Goal: Task Accomplishment & Management: Use online tool/utility

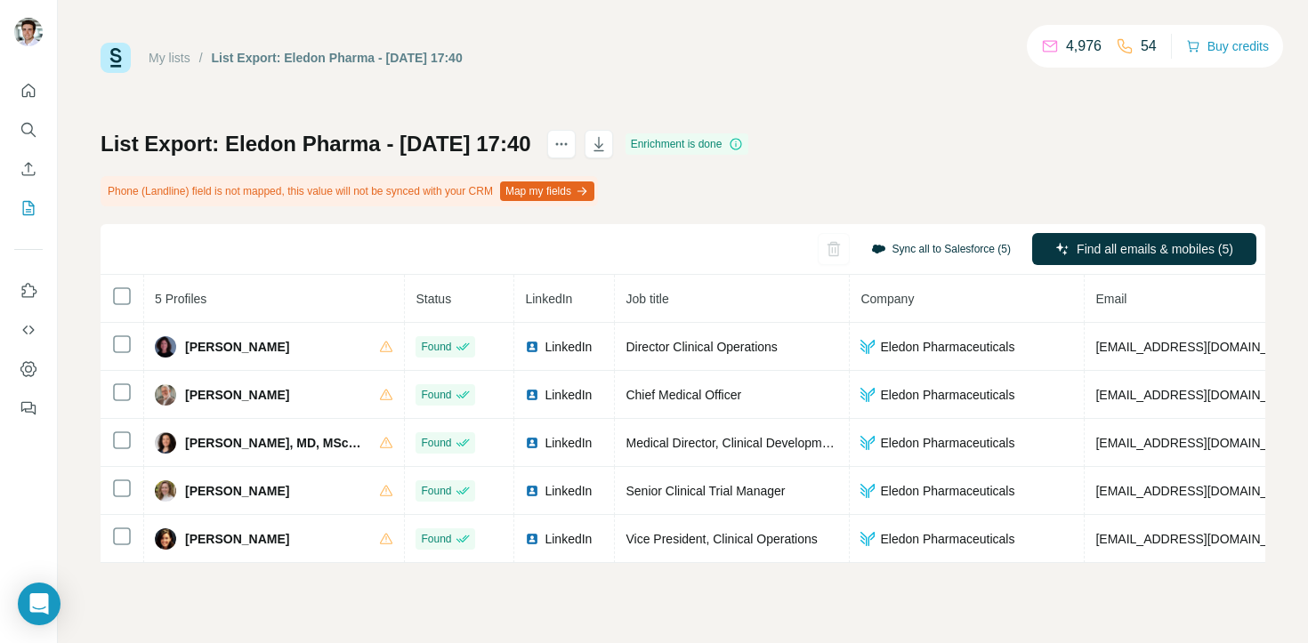
click at [913, 241] on button "Sync all to Salesforce (5)" at bounding box center [940, 249] width 165 height 27
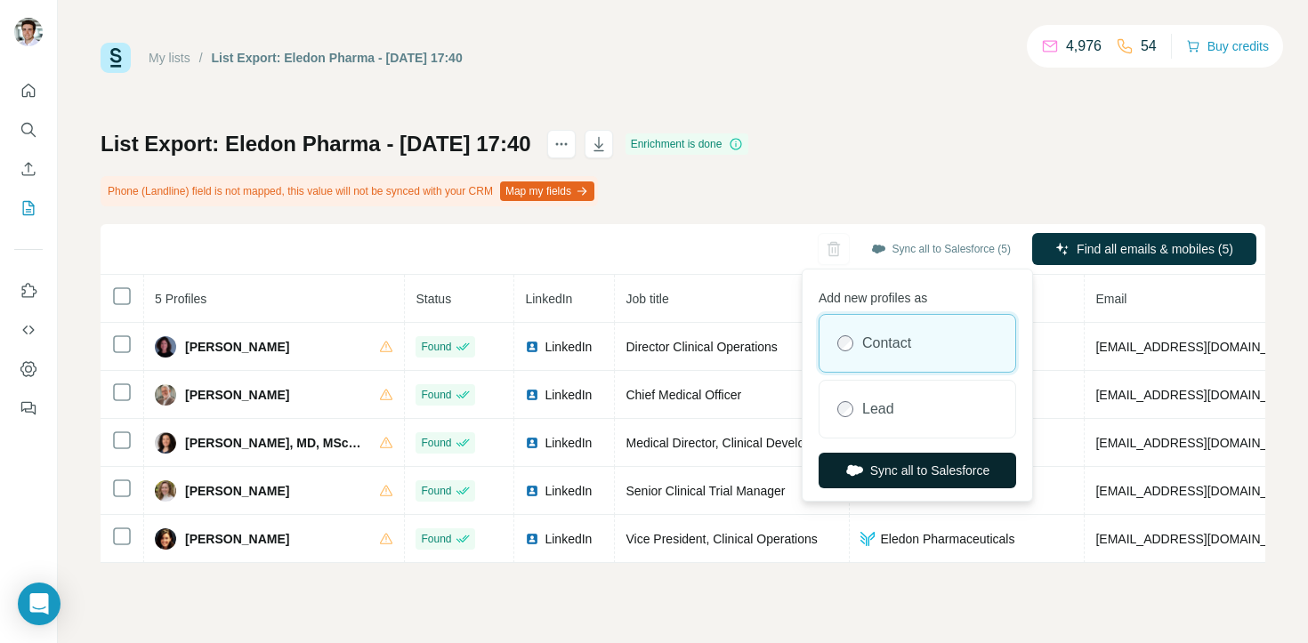
click at [928, 467] on button "Sync all to Salesforce" at bounding box center [916, 471] width 197 height 36
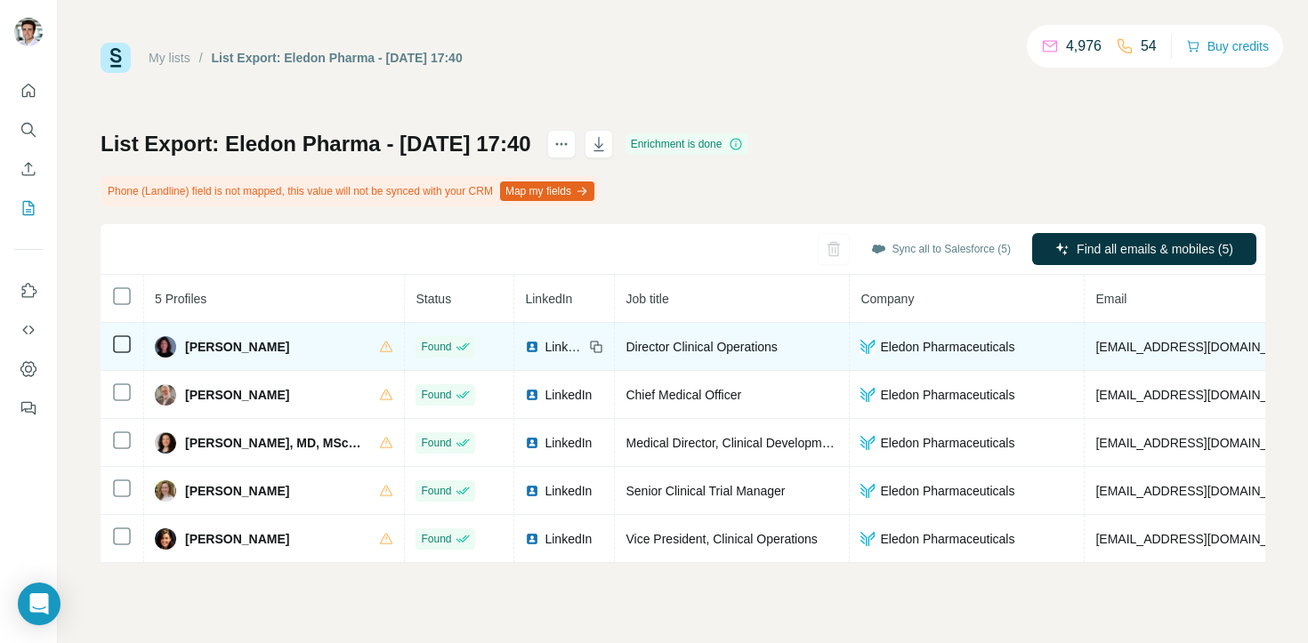
click at [391, 347] on td "Brooke Hegarty" at bounding box center [274, 347] width 261 height 48
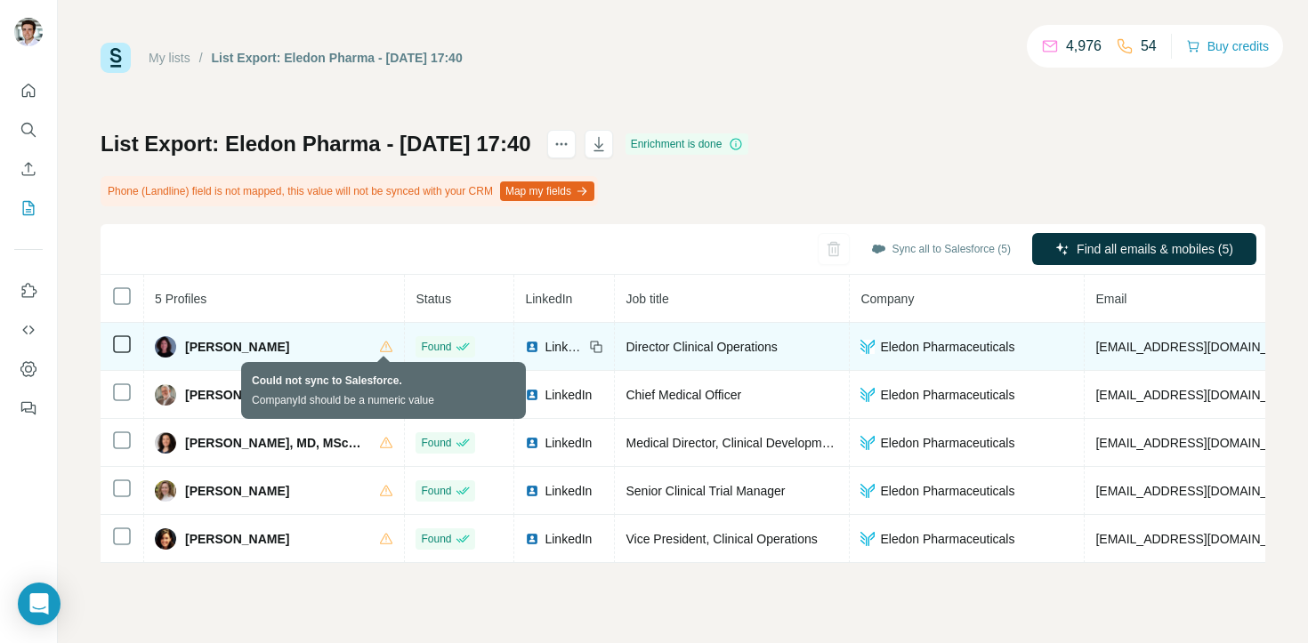
click at [389, 347] on icon at bounding box center [386, 347] width 14 height 14
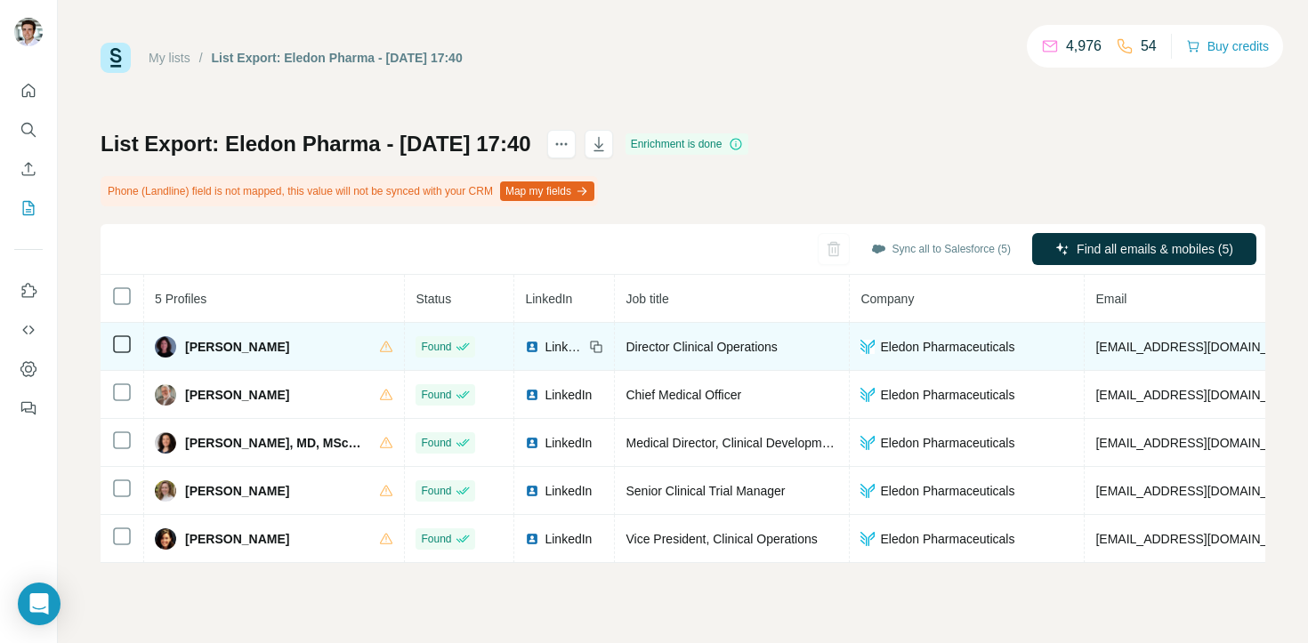
click at [894, 351] on span "Eledon Pharmaceuticals" at bounding box center [947, 347] width 134 height 18
click at [880, 350] on span "Eledon Pharmaceuticals" at bounding box center [947, 347] width 134 height 18
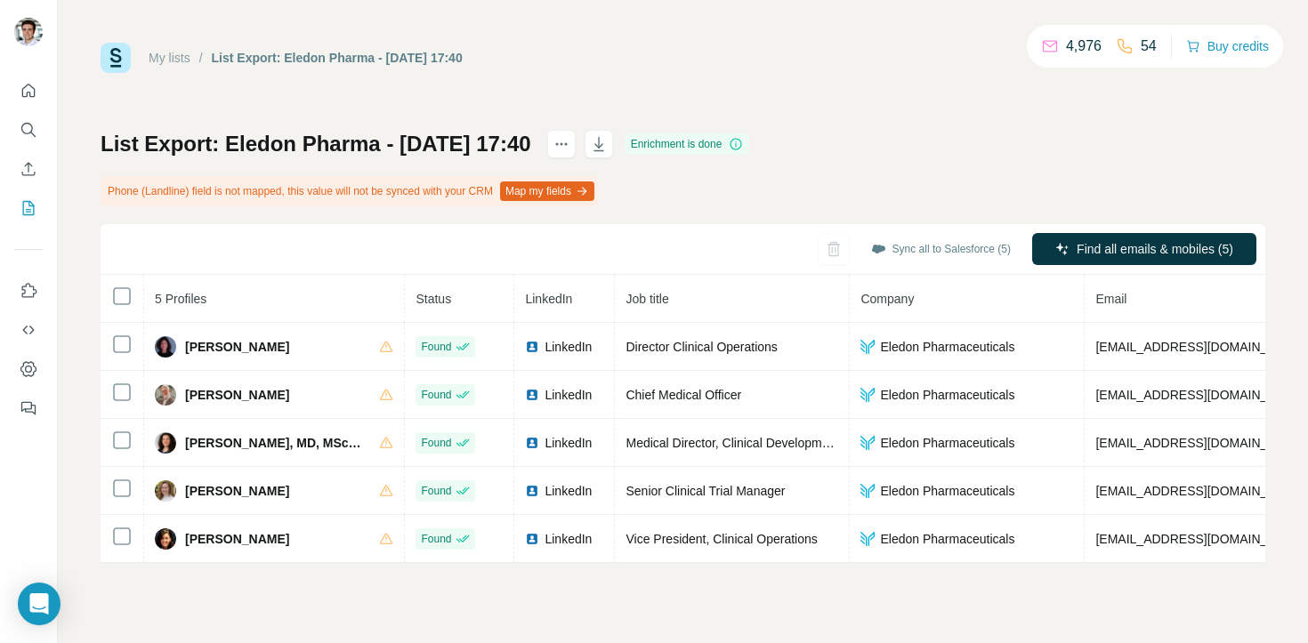
click at [875, 196] on div "List Export: Eledon Pharma - 23/09/2025 17:40 Enrichment is done Phone (Landlin…" at bounding box center [683, 346] width 1165 height 433
click at [608, 141] on icon "button" at bounding box center [599, 144] width 18 height 18
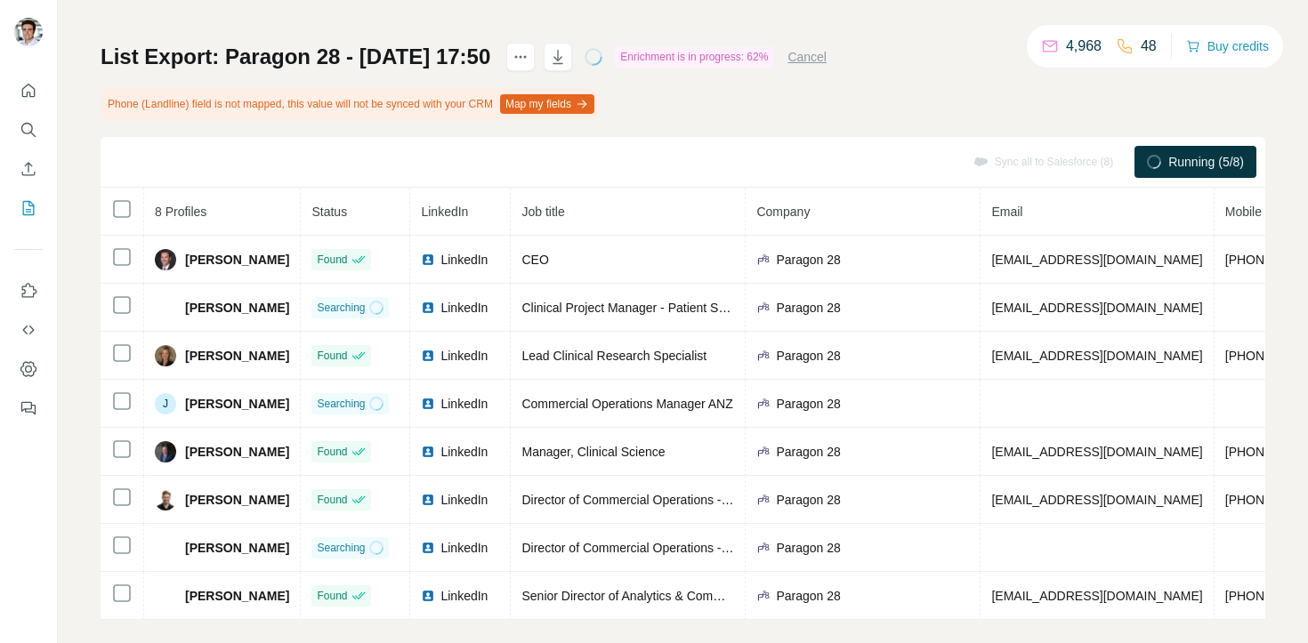
scroll to position [107, 0]
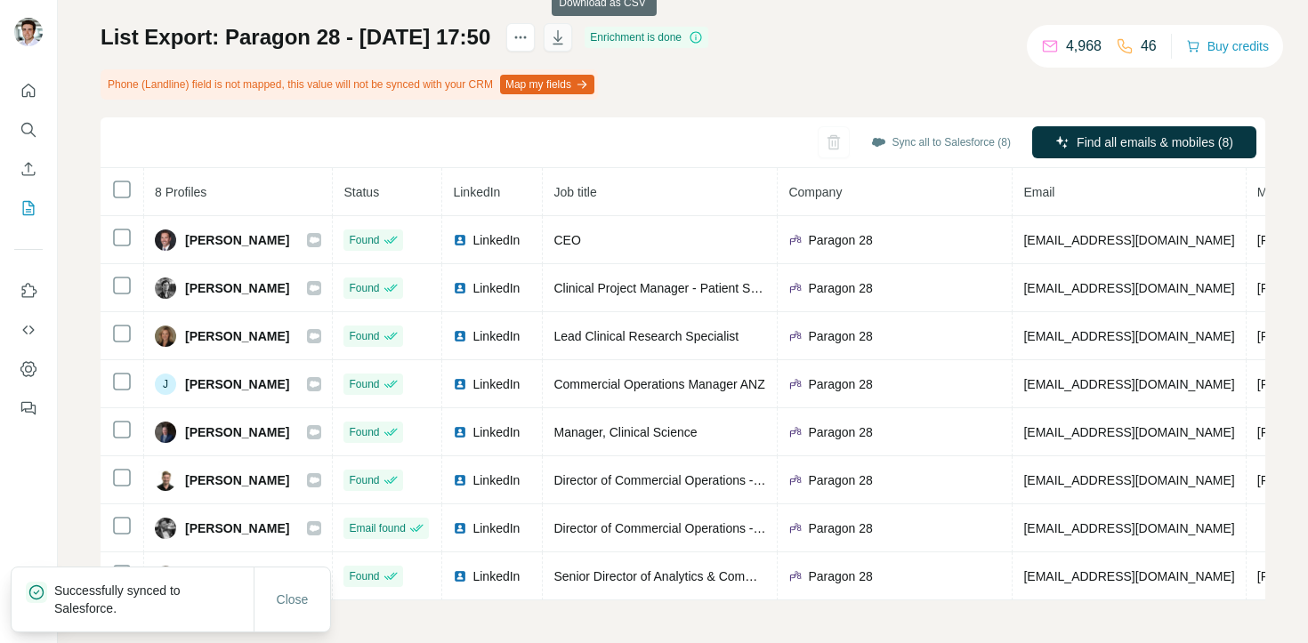
click at [567, 41] on icon "button" at bounding box center [558, 37] width 18 height 18
